Goal: Task Accomplishment & Management: Use online tool/utility

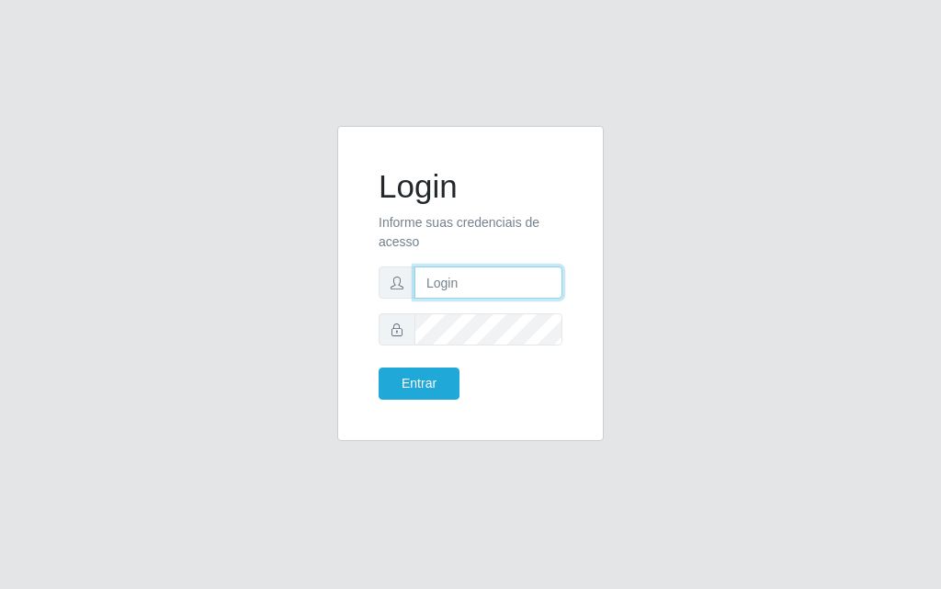
click at [467, 291] on input "text" at bounding box center [488, 282] width 148 height 32
type input "[PERSON_NAME]"
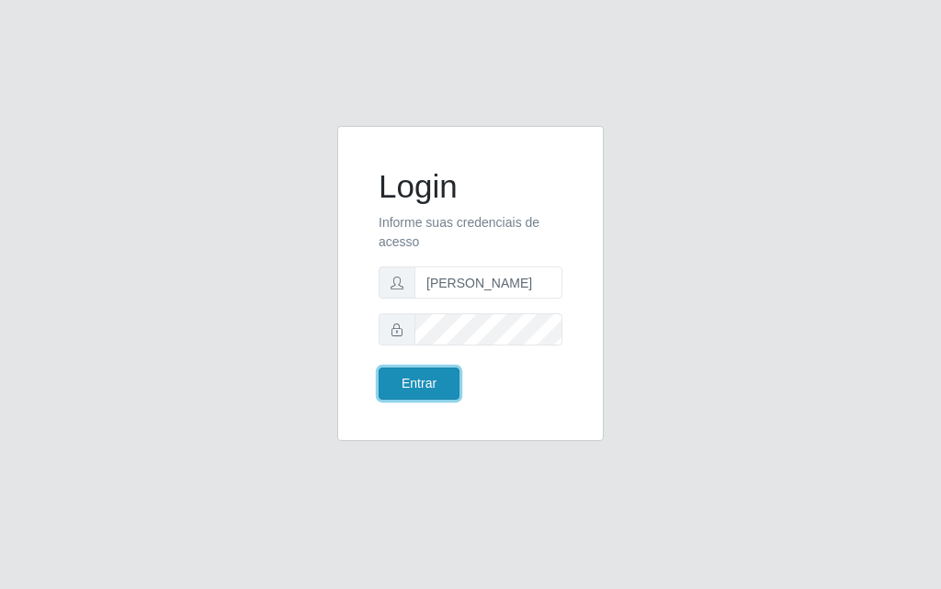
click at [432, 375] on button "Entrar" at bounding box center [418, 383] width 81 height 32
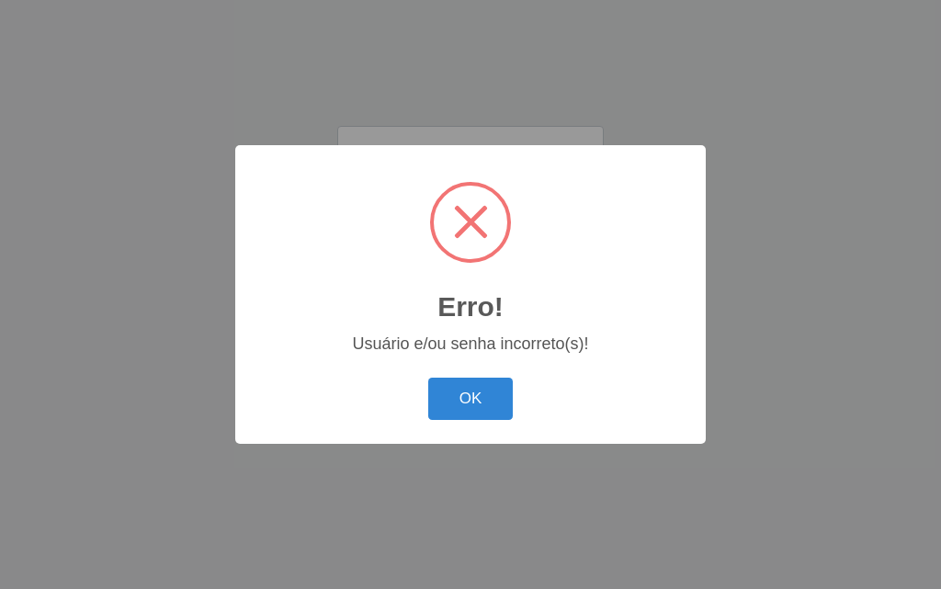
click at [468, 200] on span at bounding box center [470, 222] width 73 height 73
click at [473, 237] on span at bounding box center [470, 222] width 73 height 73
drag, startPoint x: 473, startPoint y: 172, endPoint x: 434, endPoint y: 276, distance: 110.7
click at [451, 206] on div "Erro! ×" at bounding box center [471, 249] width 434 height 171
click at [445, 420] on button "OK" at bounding box center [470, 399] width 85 height 43
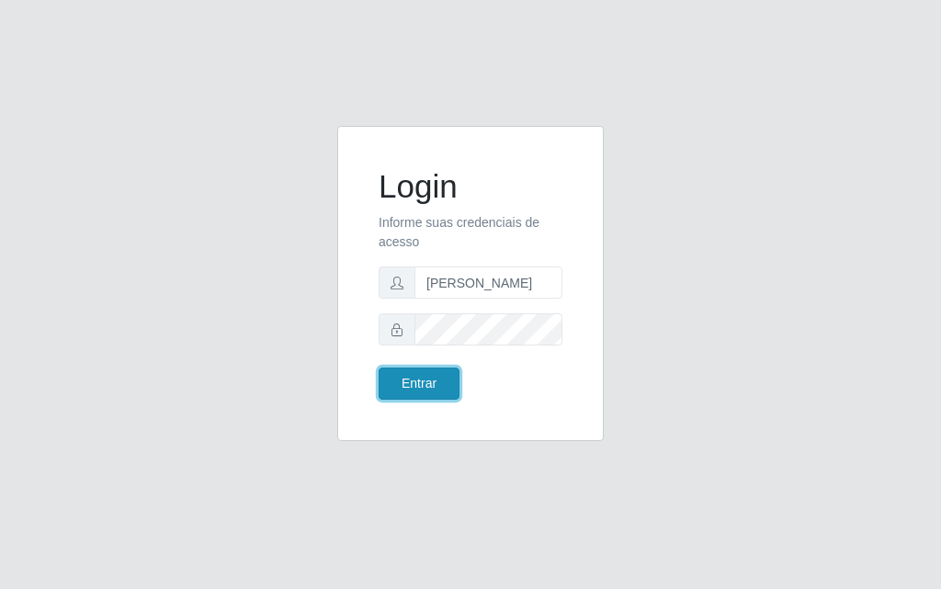
click at [396, 371] on button "Entrar" at bounding box center [418, 383] width 81 height 32
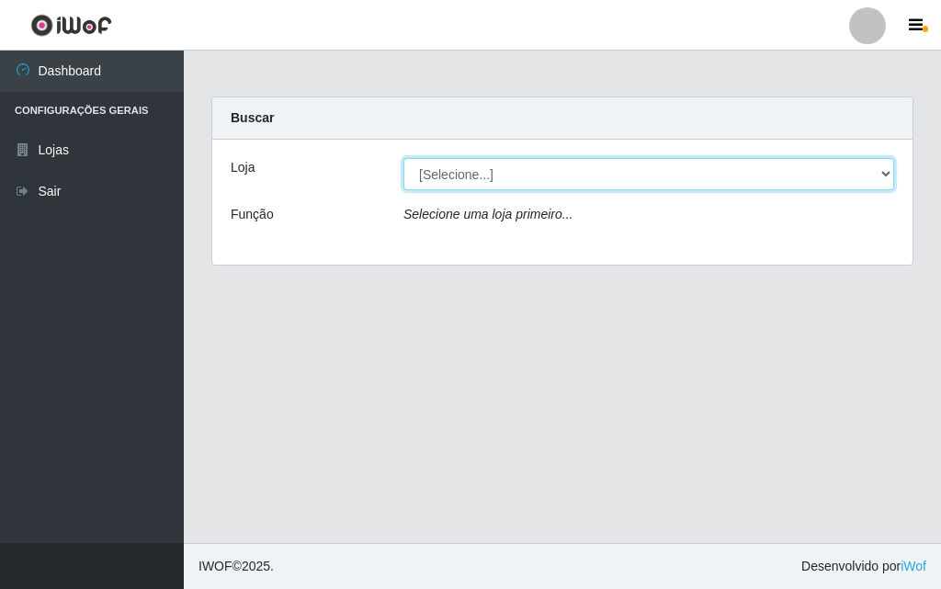
click at [882, 185] on select "[Selecione...] Divino Fogão - [GEOGRAPHIC_DATA]" at bounding box center [648, 174] width 491 height 32
select select "499"
click at [403, 158] on select "[Selecione...] Divino Fogão - [GEOGRAPHIC_DATA]" at bounding box center [648, 174] width 491 height 32
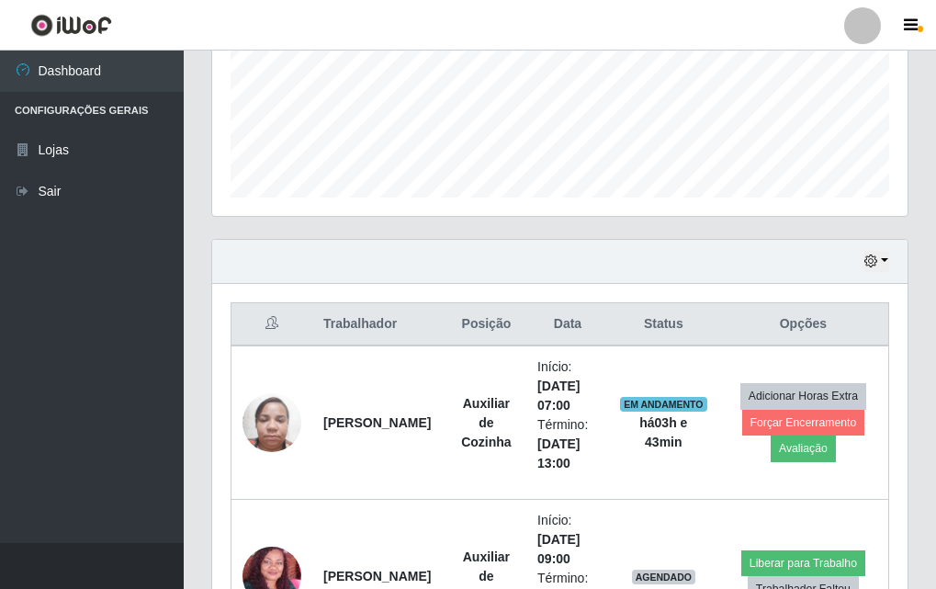
scroll to position [643, 0]
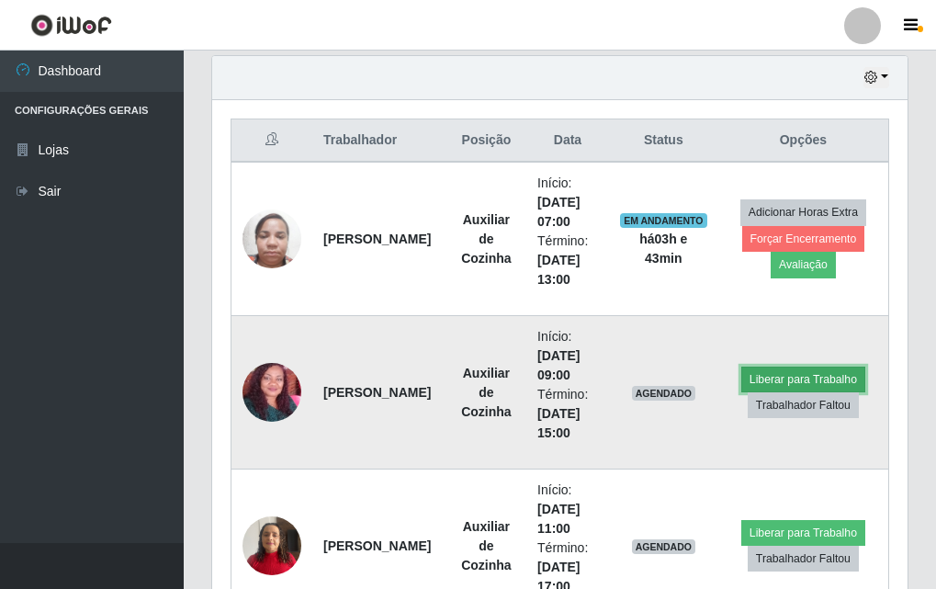
click at [818, 369] on button "Liberar para Trabalho" at bounding box center [803, 380] width 124 height 26
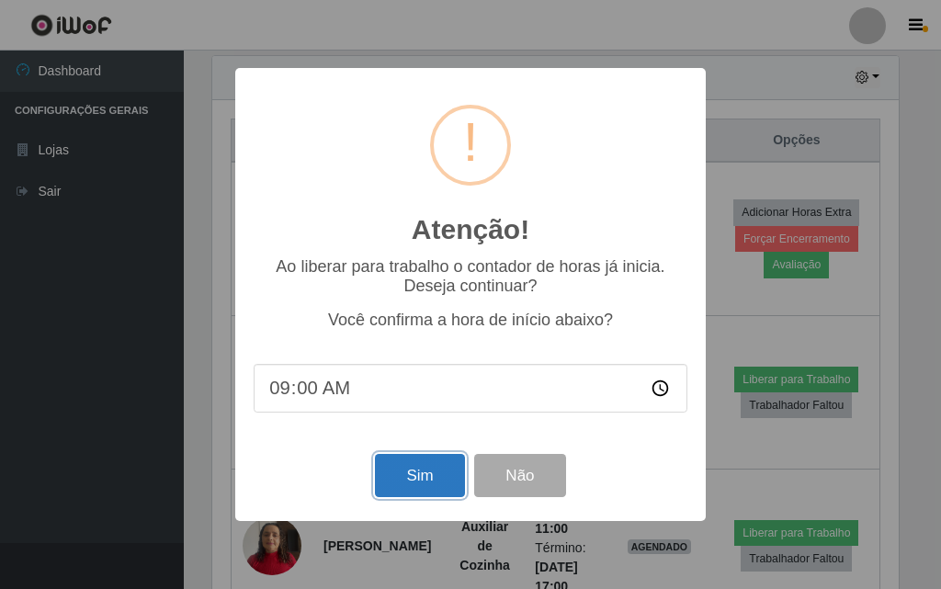
click at [399, 485] on button "Sim" at bounding box center [419, 475] width 89 height 43
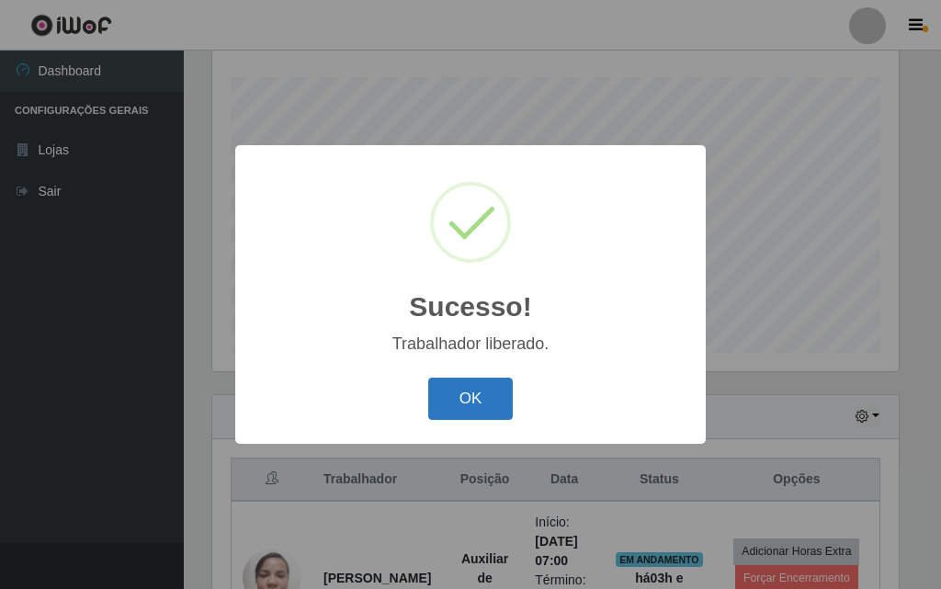
click at [480, 393] on button "OK" at bounding box center [470, 399] width 85 height 43
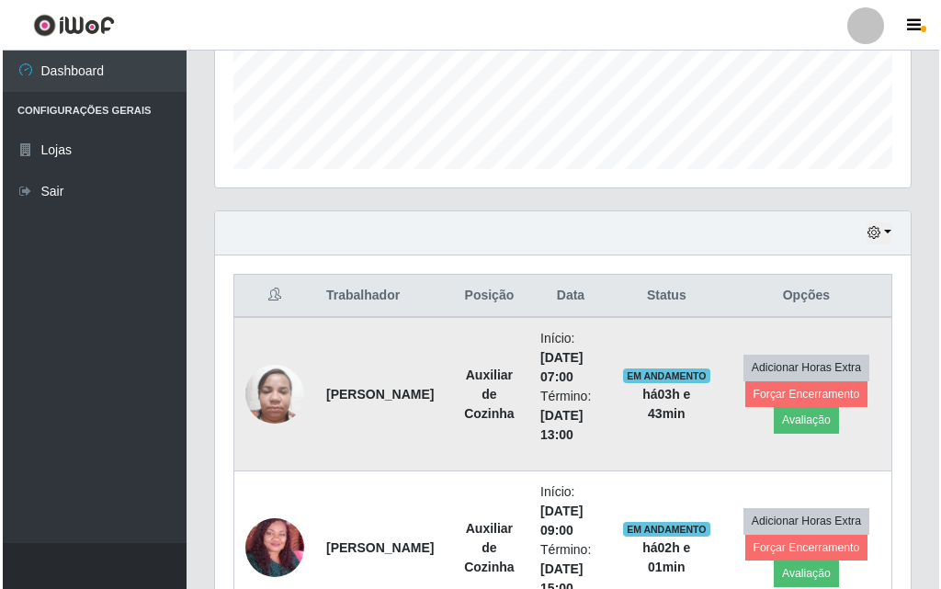
scroll to position [763, 0]
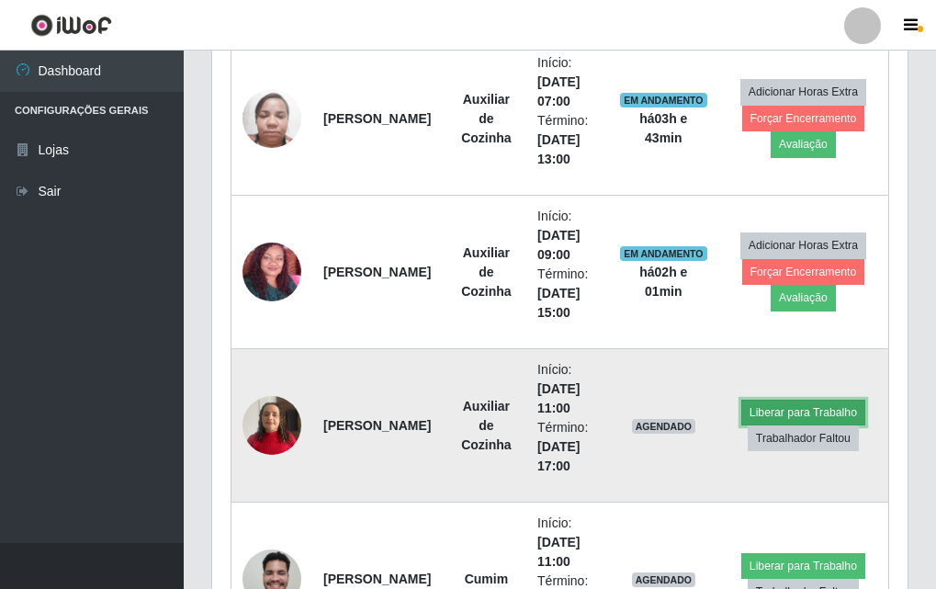
click at [792, 410] on button "Liberar para Trabalho" at bounding box center [803, 413] width 124 height 26
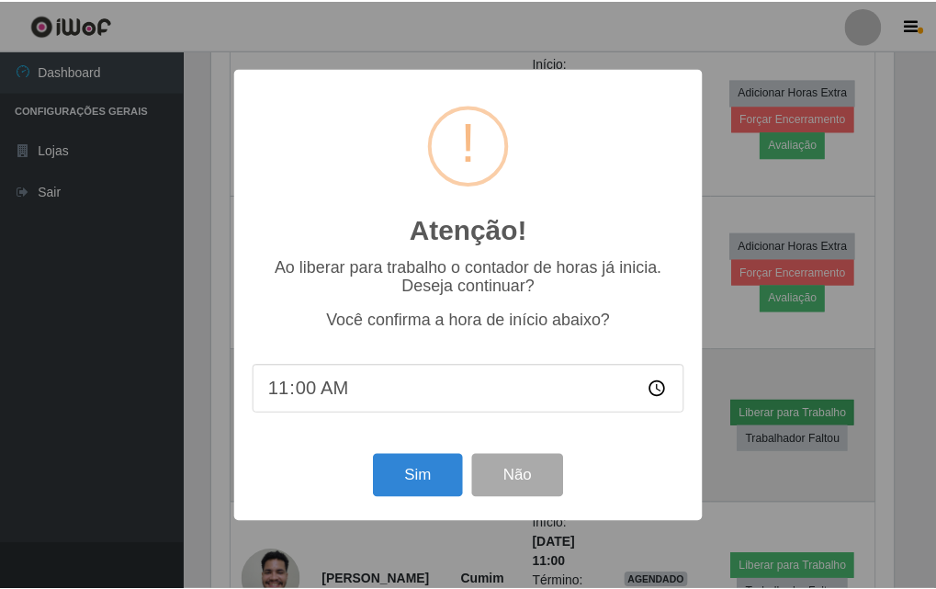
scroll to position [381, 686]
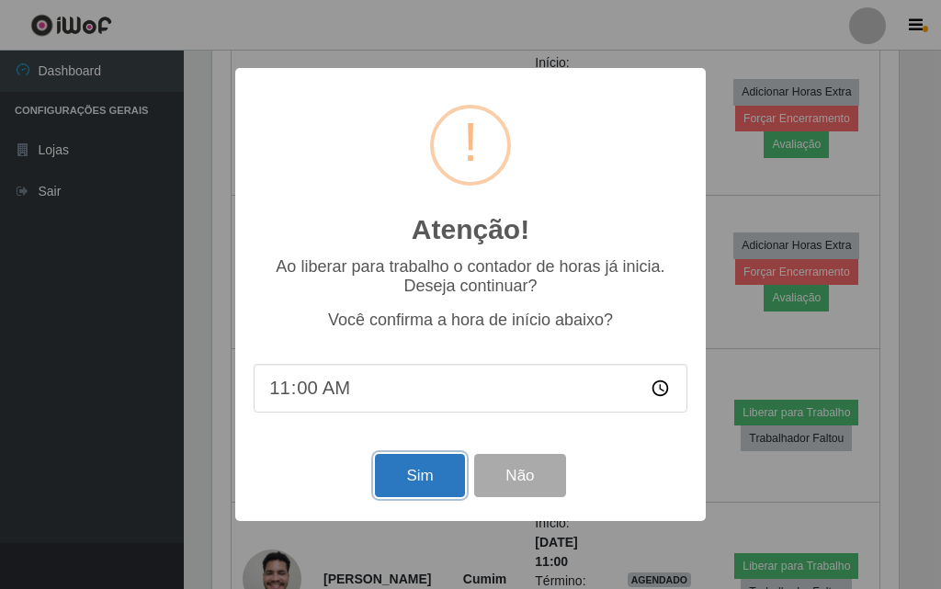
click at [436, 475] on button "Sim" at bounding box center [419, 475] width 89 height 43
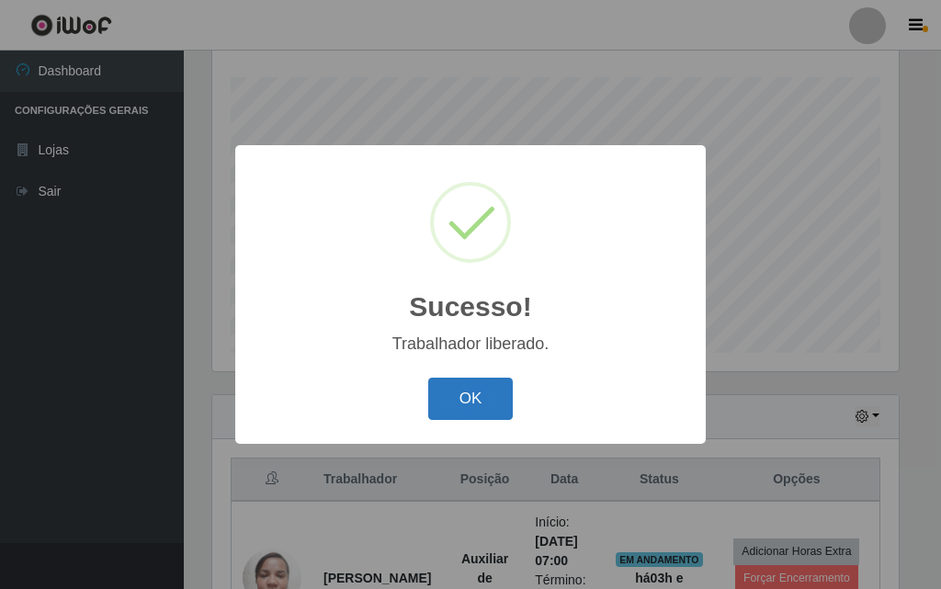
click at [454, 395] on button "OK" at bounding box center [470, 399] width 85 height 43
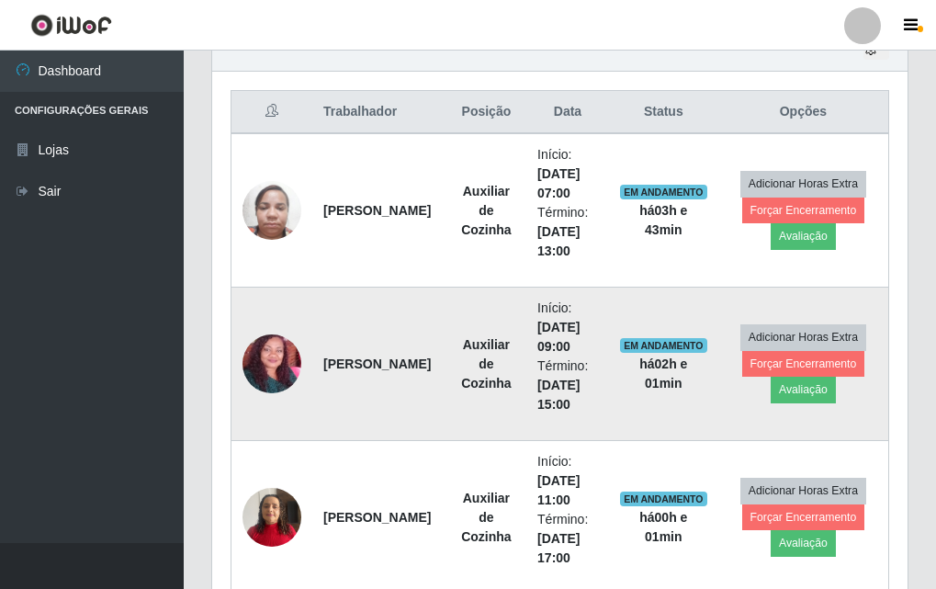
scroll to position [855, 0]
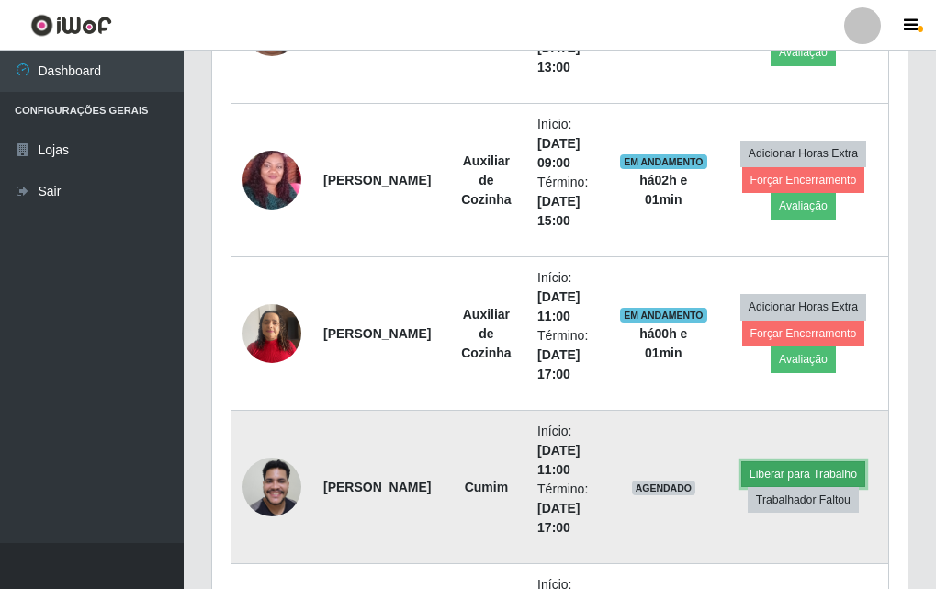
click at [802, 464] on button "Liberar para Trabalho" at bounding box center [803, 474] width 124 height 26
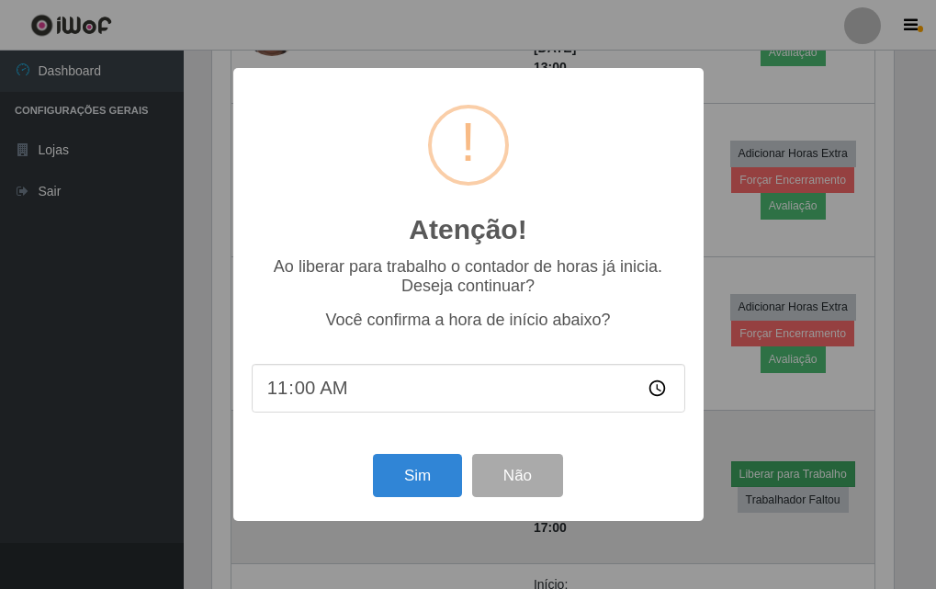
scroll to position [381, 686]
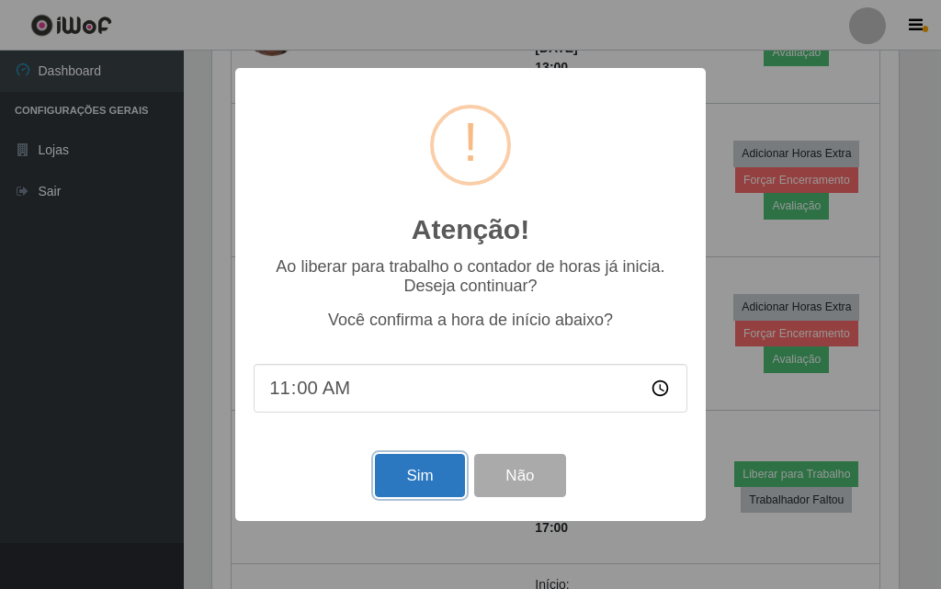
click at [412, 477] on button "Sim" at bounding box center [419, 475] width 89 height 43
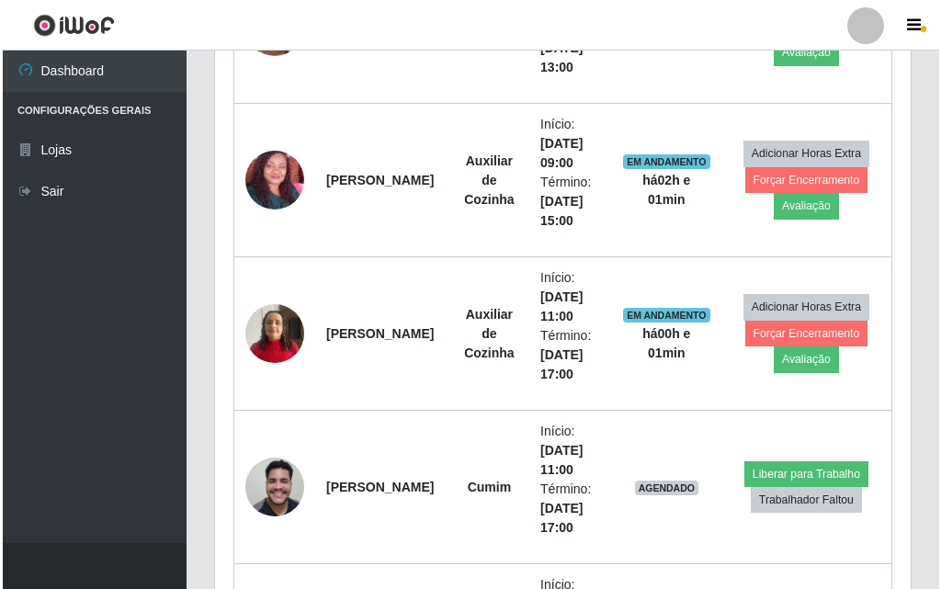
scroll to position [0, 0]
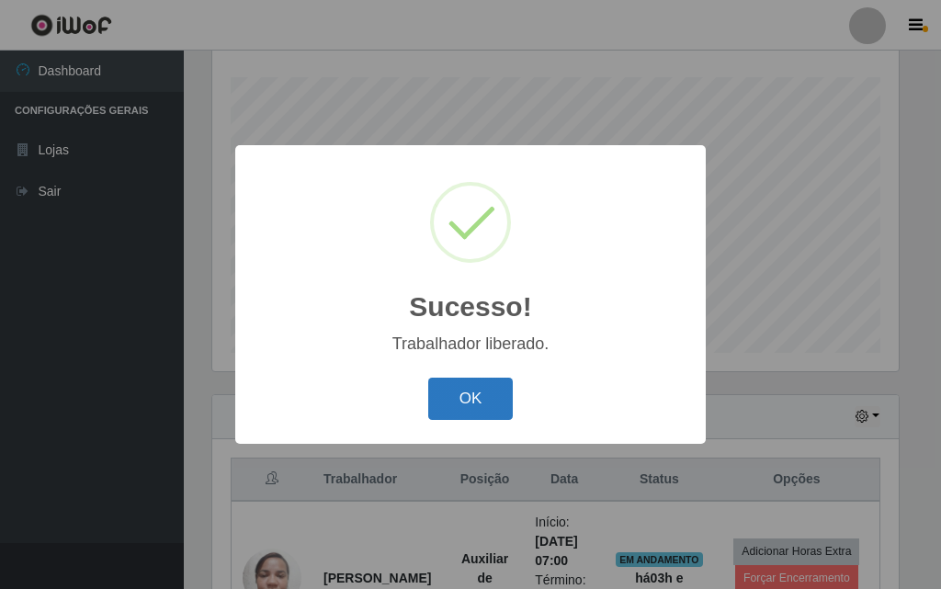
click at [465, 406] on button "OK" at bounding box center [470, 399] width 85 height 43
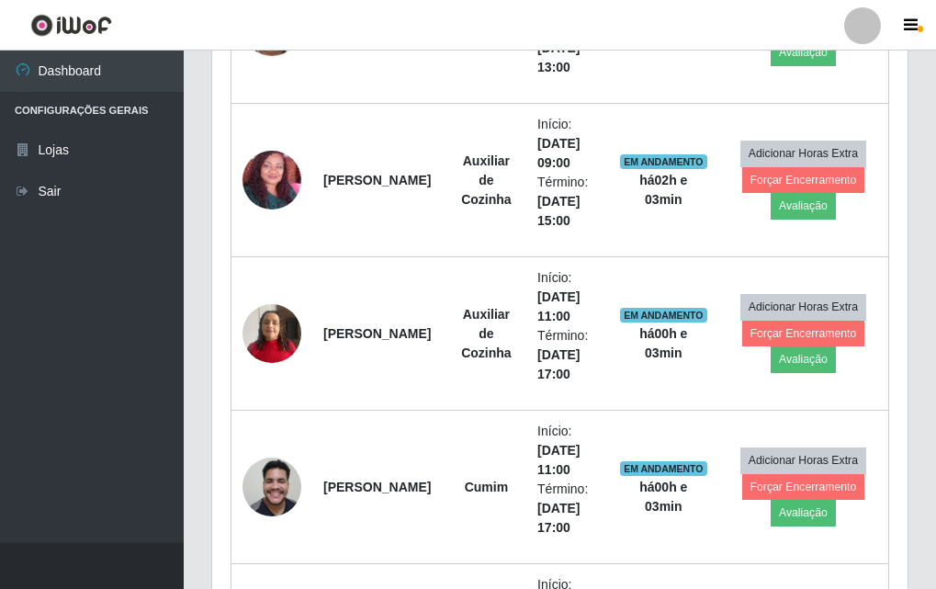
scroll to position [947, 0]
